Goal: Information Seeking & Learning: Learn about a topic

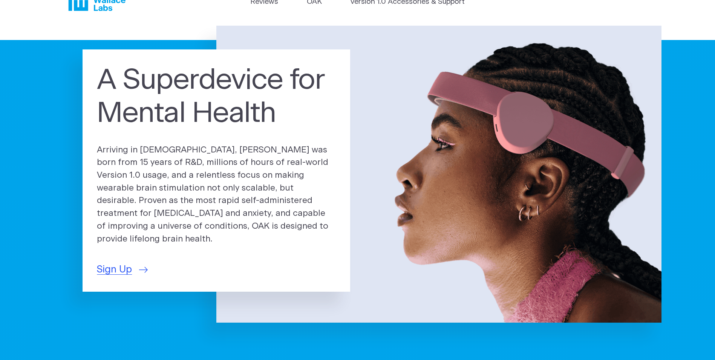
scroll to position [38, 0]
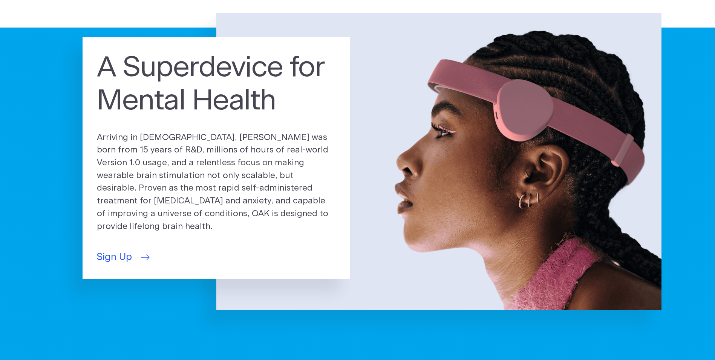
click at [132, 250] on span "Sign Up" at bounding box center [114, 257] width 35 height 15
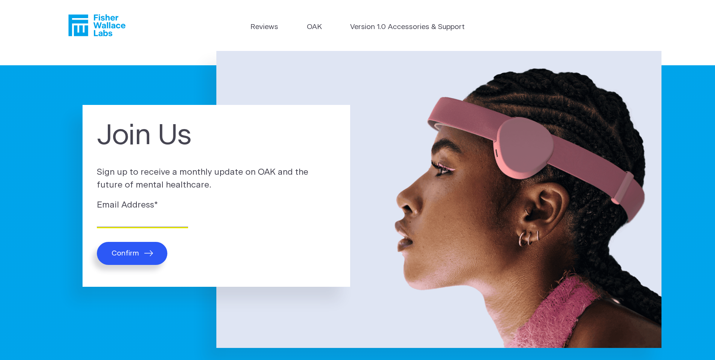
click at [135, 218] on input "Email Address *" at bounding box center [142, 221] width 91 height 12
type input "wa2883357@gmail.com"
click at [140, 257] on button "Confirm" at bounding box center [132, 253] width 71 height 23
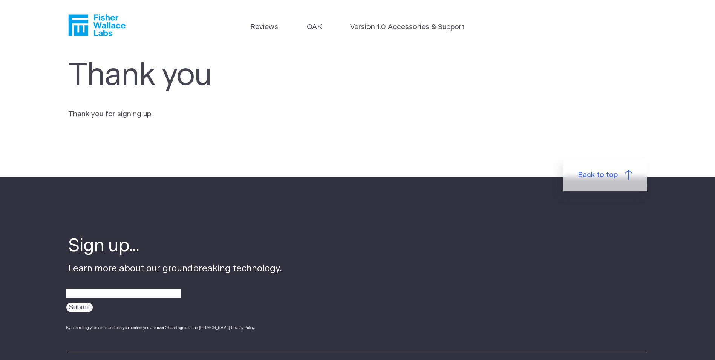
click at [129, 253] on h4 "Sign up..." at bounding box center [175, 246] width 214 height 24
click at [268, 27] on link "Reviews" at bounding box center [264, 27] width 28 height 11
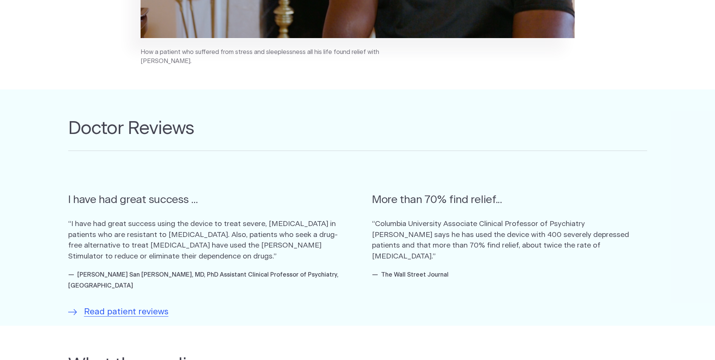
scroll to position [377, 0]
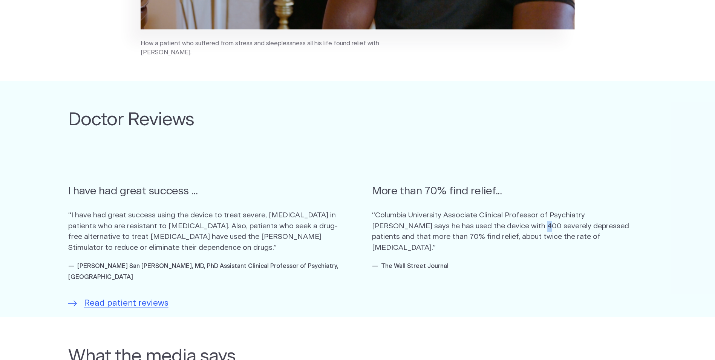
click at [476, 228] on p "“Columbia University Associate Clinical Professor of Psychiatry Richard P. Brow…" at bounding box center [509, 231] width 275 height 43
click at [121, 297] on span "Read patient reviews" at bounding box center [126, 303] width 84 height 13
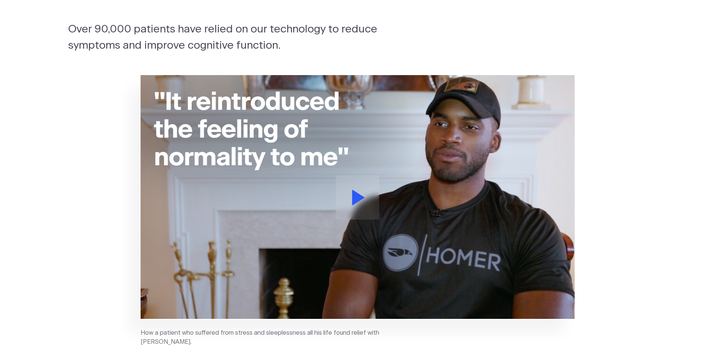
scroll to position [0, 0]
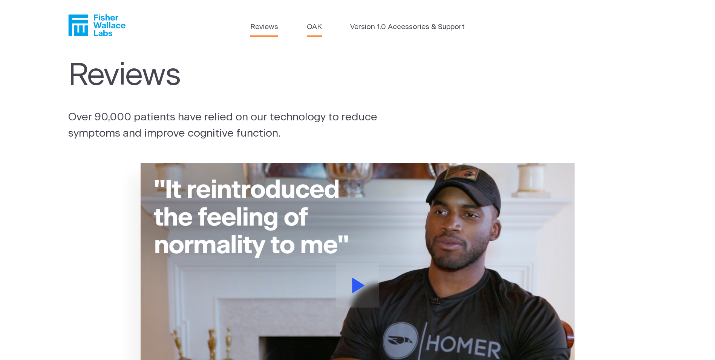
click at [316, 28] on link "OAK" at bounding box center [314, 27] width 15 height 11
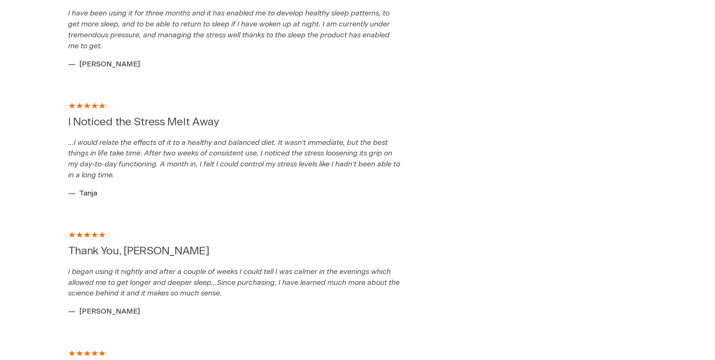
scroll to position [264, 0]
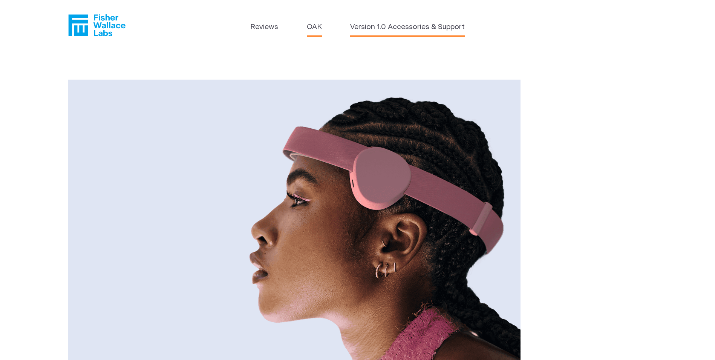
click at [411, 25] on link "Version 1.0 Accessories & Support" at bounding box center [407, 27] width 115 height 11
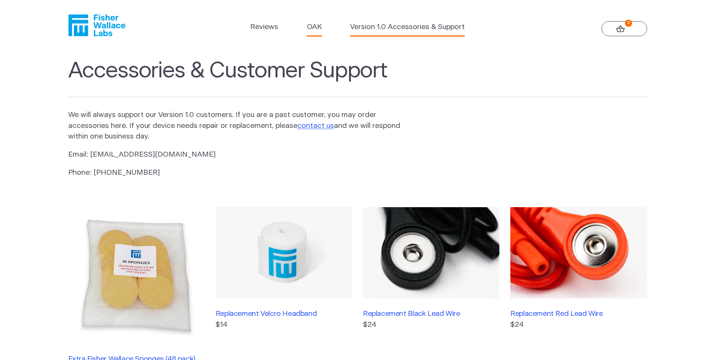
click at [315, 30] on link "OAK" at bounding box center [314, 27] width 15 height 11
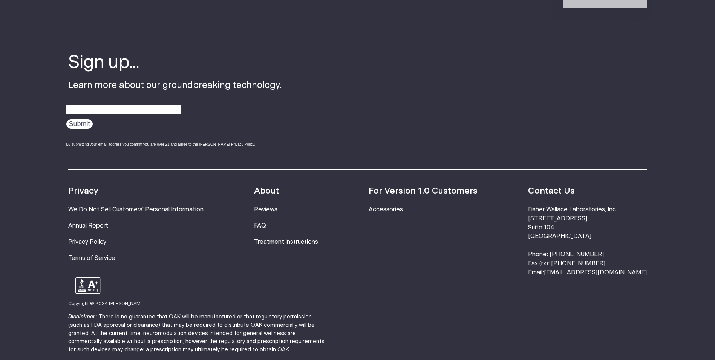
scroll to position [1395, 0]
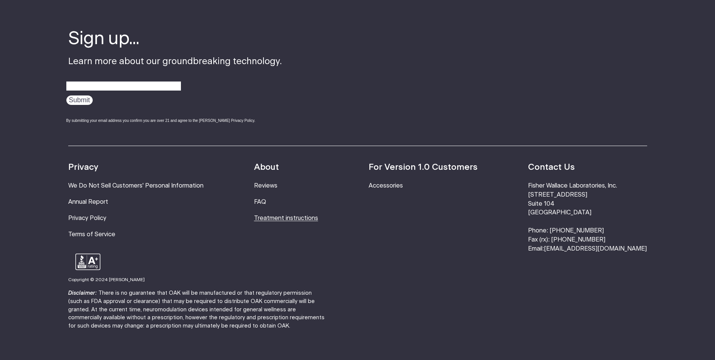
click at [317, 215] on link "Treatment instructions" at bounding box center [286, 218] width 64 height 6
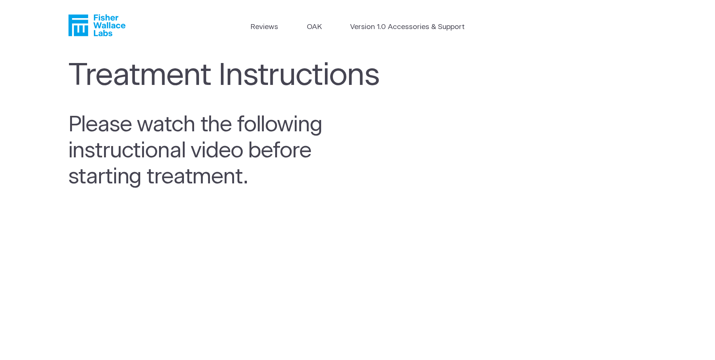
click at [102, 27] on icon "Fisher Wallace" at bounding box center [100, 25] width 52 height 22
